Goal: Find specific page/section: Find specific page/section

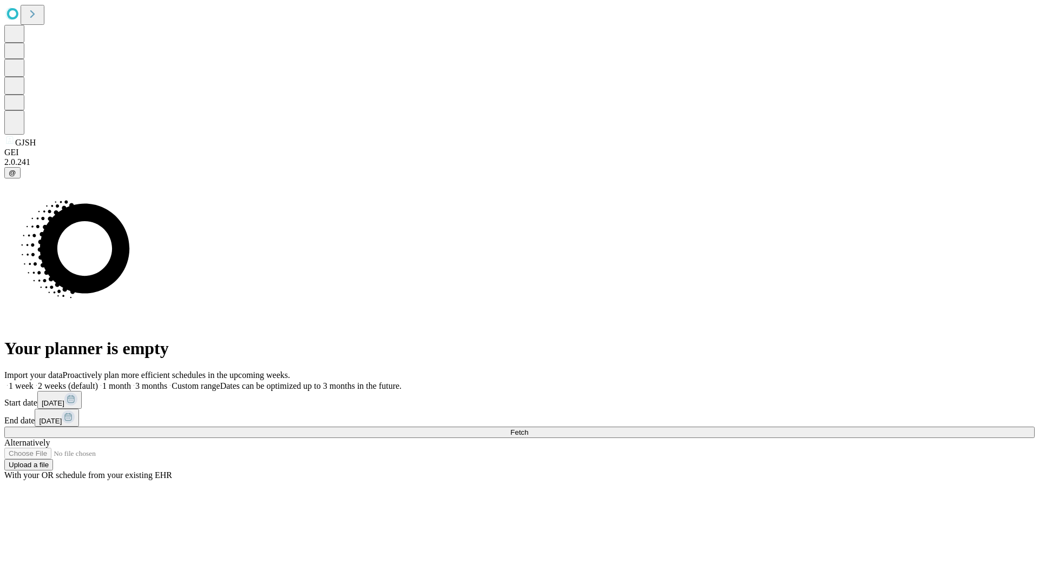
click at [528, 429] on span "Fetch" at bounding box center [519, 433] width 18 height 8
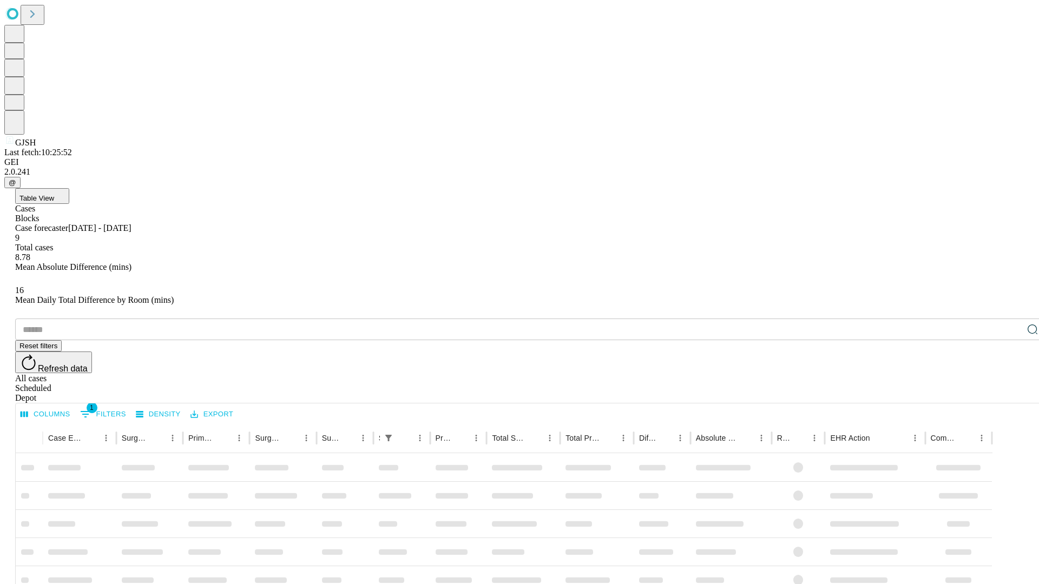
click at [1011, 393] on div "Depot" at bounding box center [530, 398] width 1030 height 10
